Goal: Information Seeking & Learning: Check status

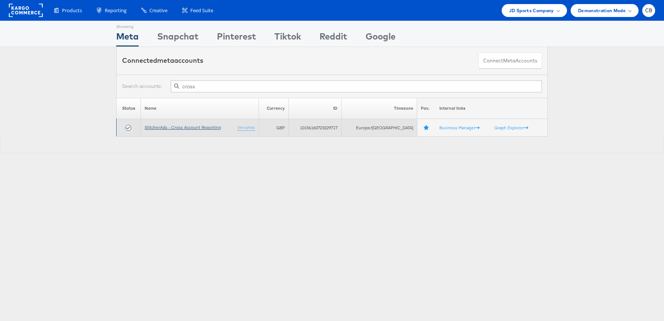
type input "cross"
click at [199, 126] on link "StitcherAds - Cross Account Reporting" at bounding box center [183, 127] width 76 height 6
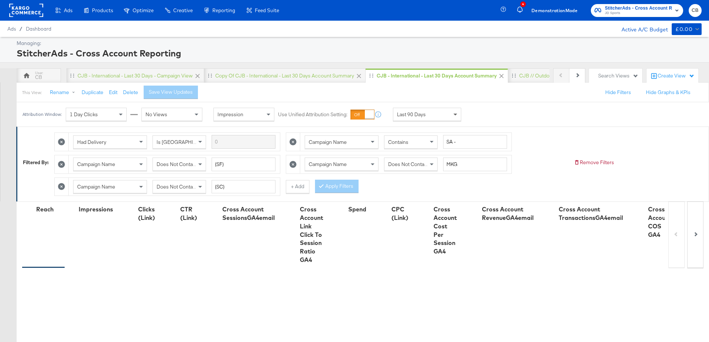
click at [456, 113] on span at bounding box center [455, 114] width 9 height 13
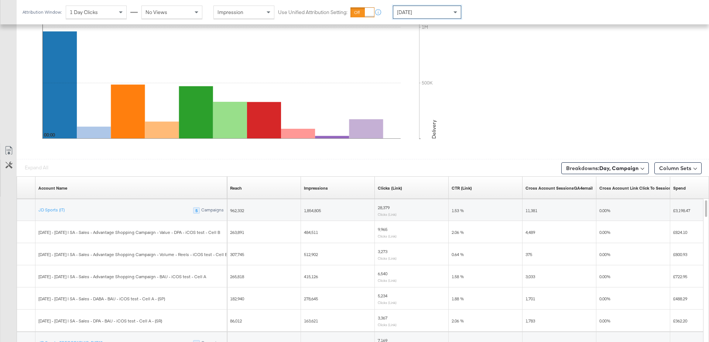
scroll to position [391, 0]
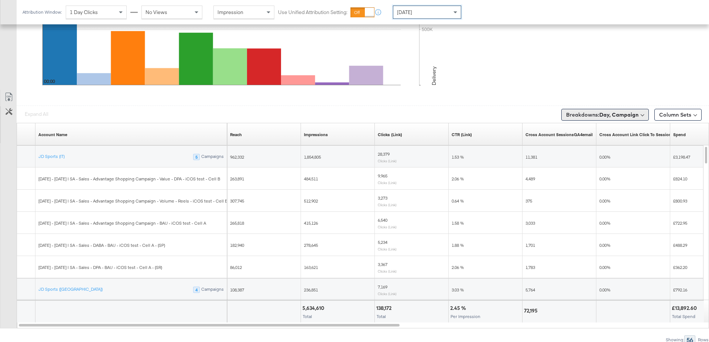
click at [605, 116] on button "Breakdowns: Day, Campaign" at bounding box center [604, 115] width 87 height 12
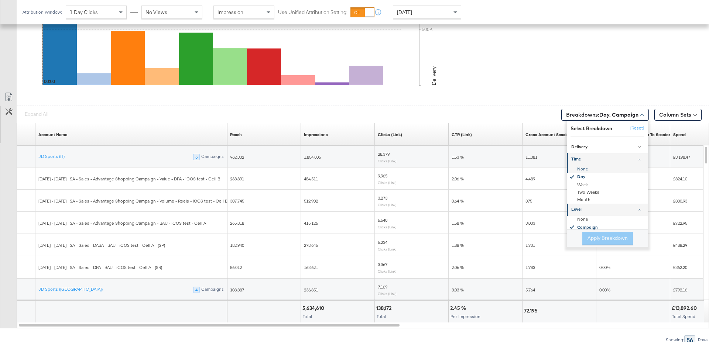
click at [590, 168] on div "None" at bounding box center [608, 169] width 80 height 7
click at [583, 216] on div "None" at bounding box center [608, 219] width 80 height 7
click at [601, 240] on button "Apply Breakdown" at bounding box center [607, 238] width 51 height 13
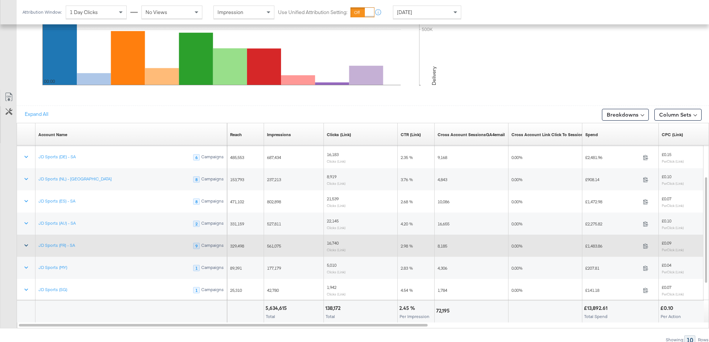
click at [26, 245] on icon at bounding box center [26, 245] width 7 height 7
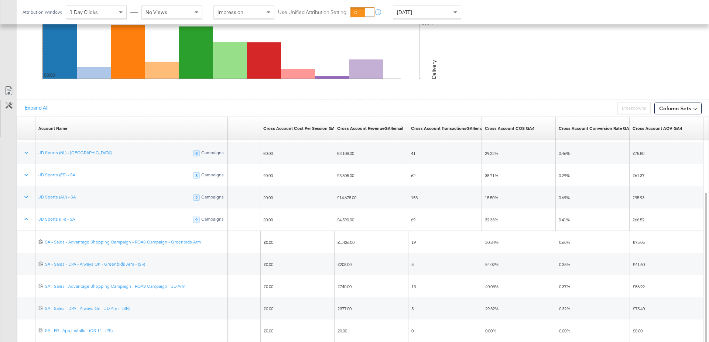
scroll to position [397, 0]
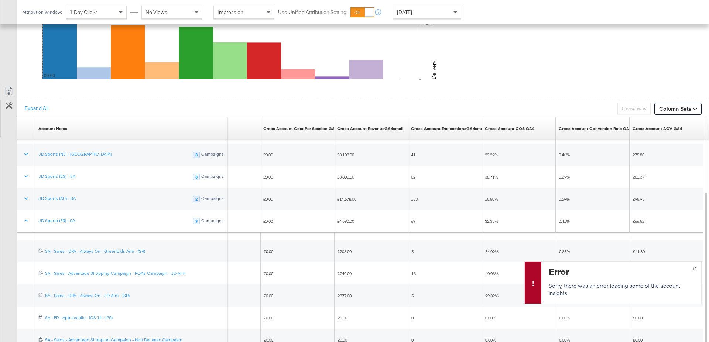
click at [694, 268] on span "×" at bounding box center [694, 268] width 3 height 8
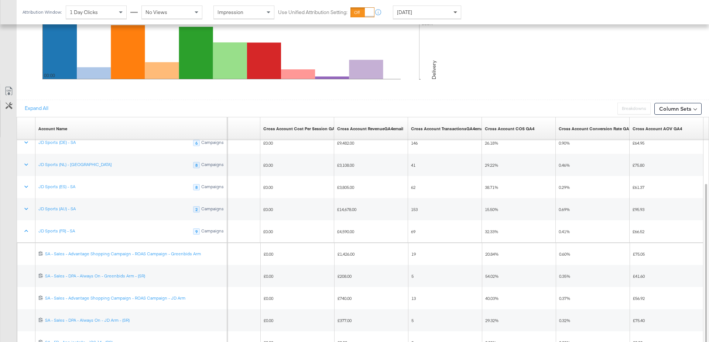
click at [454, 15] on span at bounding box center [455, 12] width 9 height 13
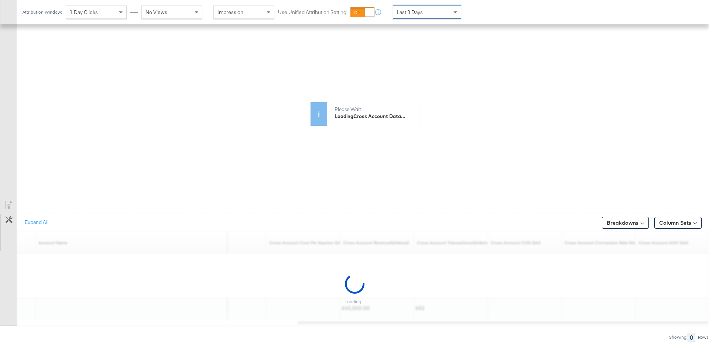
scroll to position [280, 0]
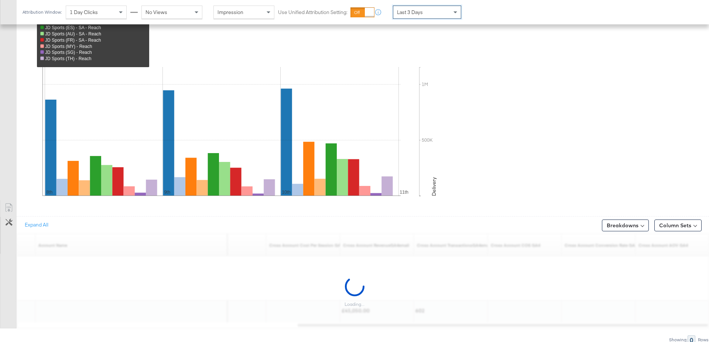
click at [425, 36] on div "JD Sports (IT) - Reach JD Sports (NZ) - Reach JD Sports (DE) - SA - Reach JD Sp…" at bounding box center [365, 98] width 687 height 223
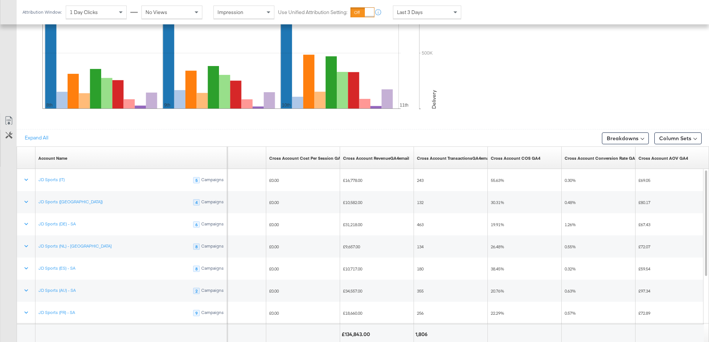
scroll to position [391, 0]
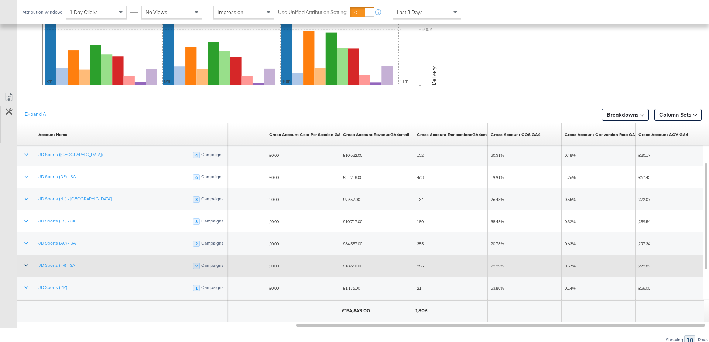
click at [29, 264] on icon at bounding box center [26, 265] width 7 height 7
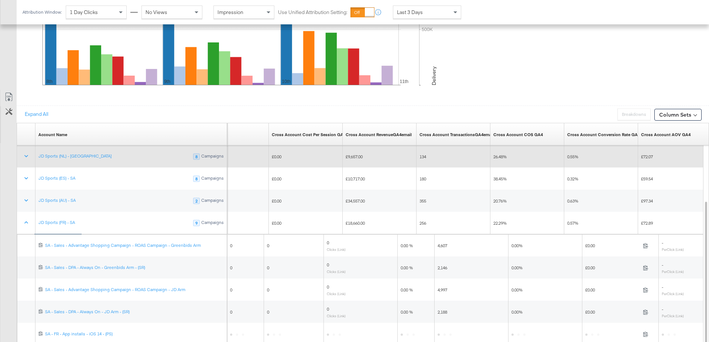
scroll to position [434, 0]
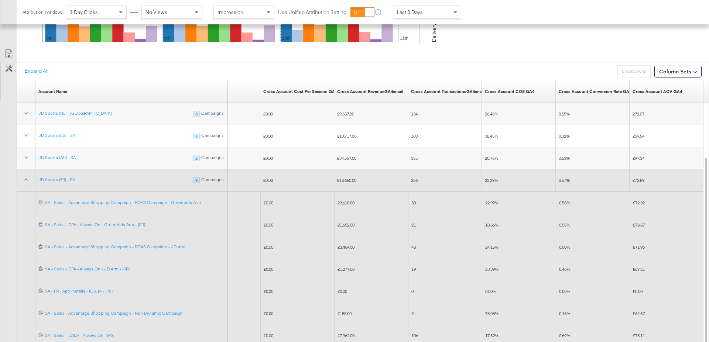
click at [344, 244] on span "£3,454.00" at bounding box center [345, 247] width 17 height 6
click at [348, 222] on span "£1,652.00" at bounding box center [345, 225] width 17 height 6
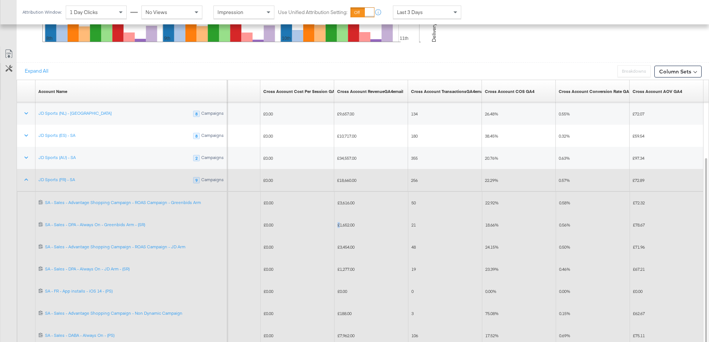
click at [348, 222] on span "£1,652.00" at bounding box center [345, 225] width 17 height 6
